Goal: Use online tool/utility: Utilize a website feature to perform a specific function

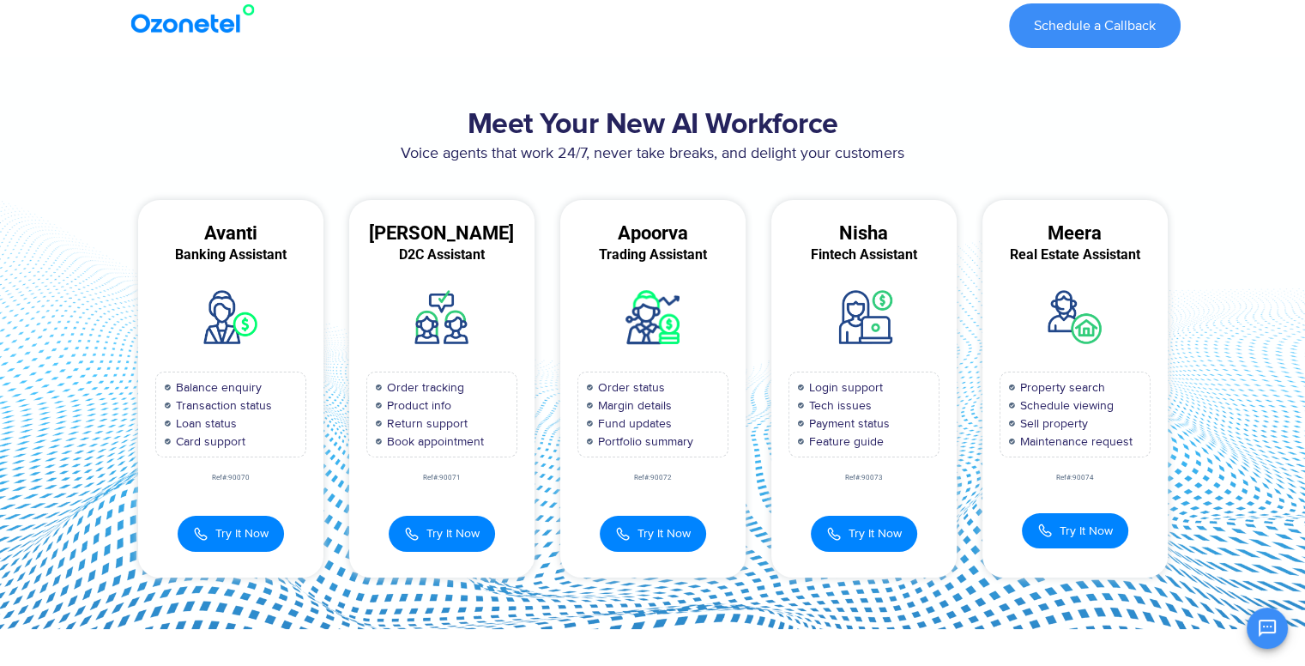
click at [957, 196] on div "Meet Your New AI Workforce Voice agents that work 24/7, never take breaks, and …" at bounding box center [653, 343] width 1072 height 486
click at [227, 531] on span "Try It Now" at bounding box center [241, 531] width 53 height 18
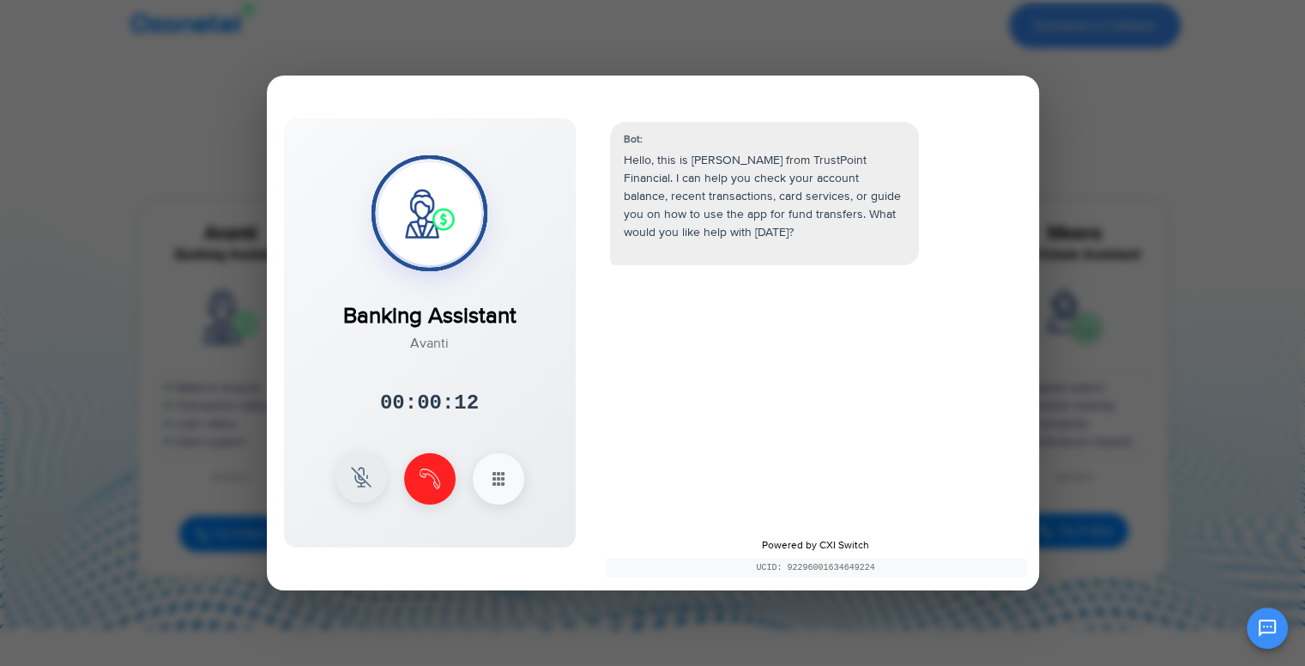
click at [360, 480] on img at bounding box center [361, 477] width 21 height 21
click at [1153, 242] on div at bounding box center [652, 333] width 1305 height 666
click at [354, 496] on button at bounding box center [360, 476] width 51 height 51
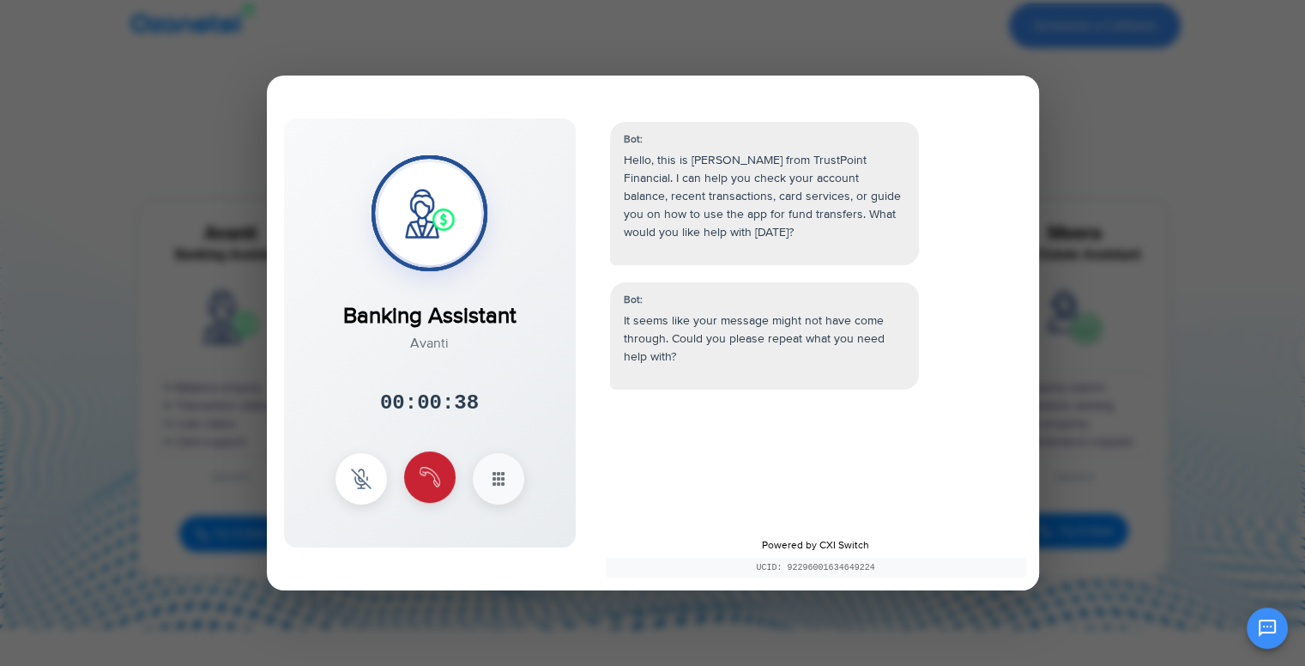
click at [421, 459] on button at bounding box center [429, 476] width 51 height 51
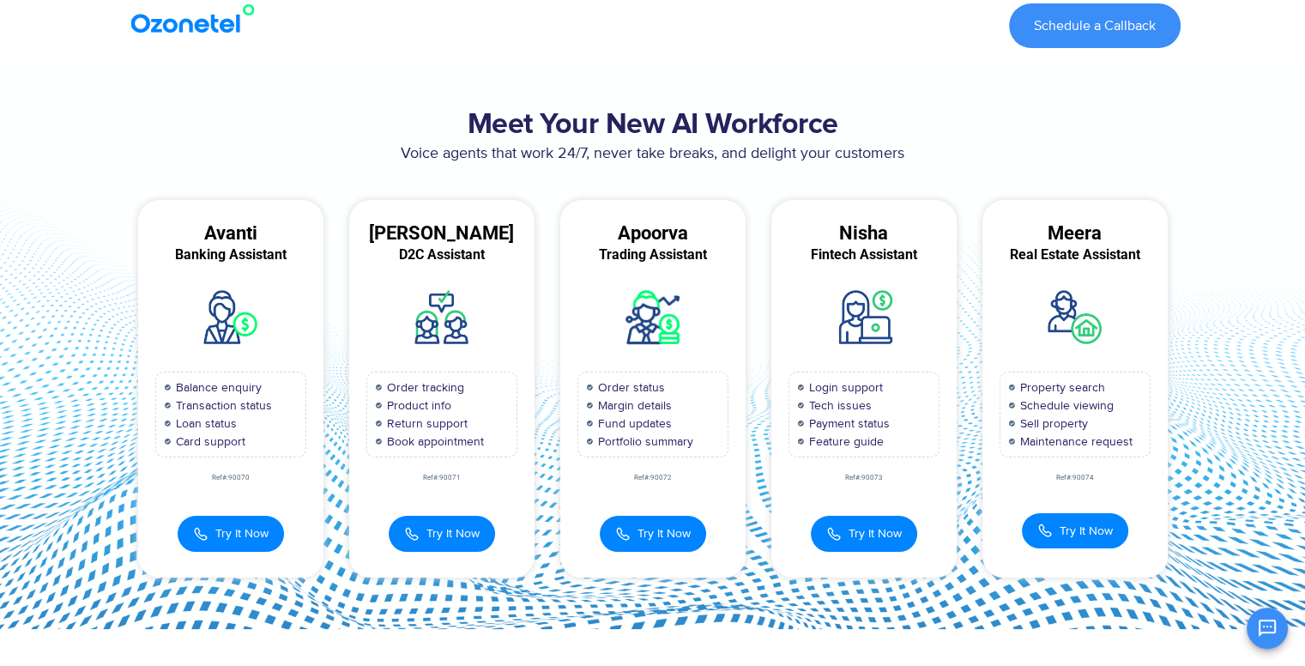
click at [200, 426] on span "Loan status" at bounding box center [204, 423] width 65 height 18
click at [436, 474] on div "Ref#:90071" at bounding box center [441, 477] width 185 height 7
click at [485, 309] on div at bounding box center [441, 317] width 185 height 74
click at [430, 489] on div "[PERSON_NAME] D2C Assistant Order tracking Product info Return support Book app…" at bounding box center [441, 388] width 185 height 377
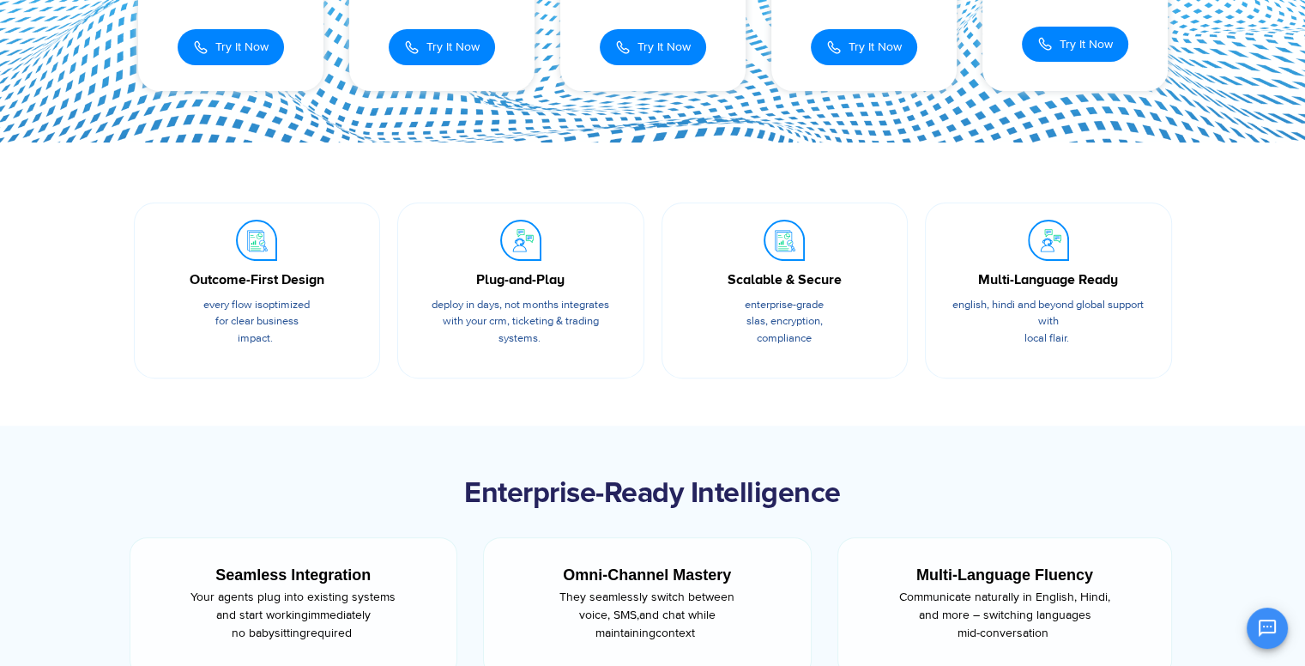
scroll to position [486, 0]
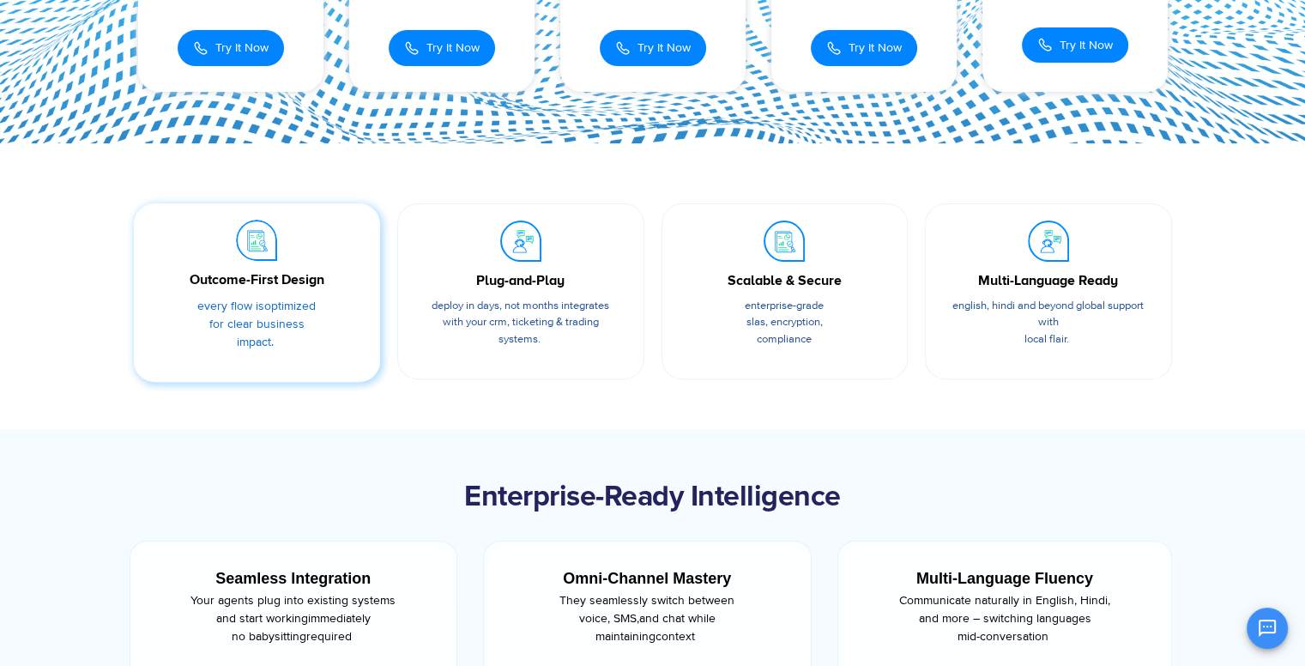
click at [249, 323] on span "for clear business impact." at bounding box center [256, 333] width 95 height 33
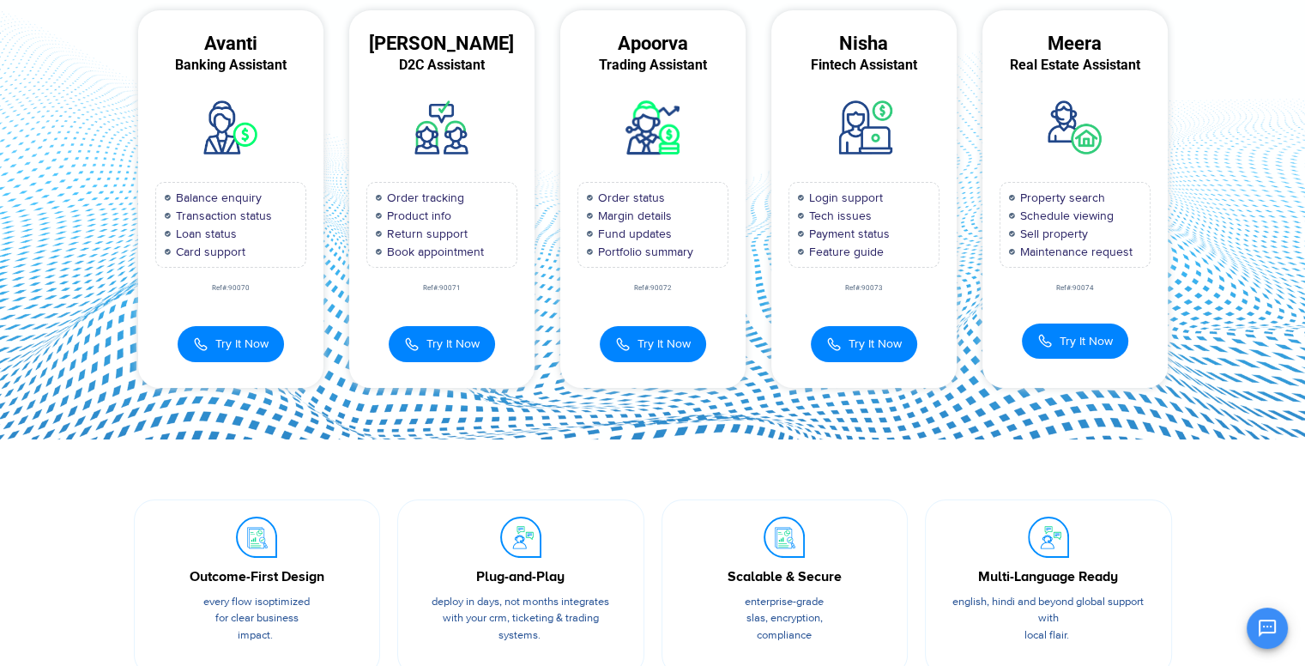
scroll to position [0, 0]
